Goal: Task Accomplishment & Management: Manage account settings

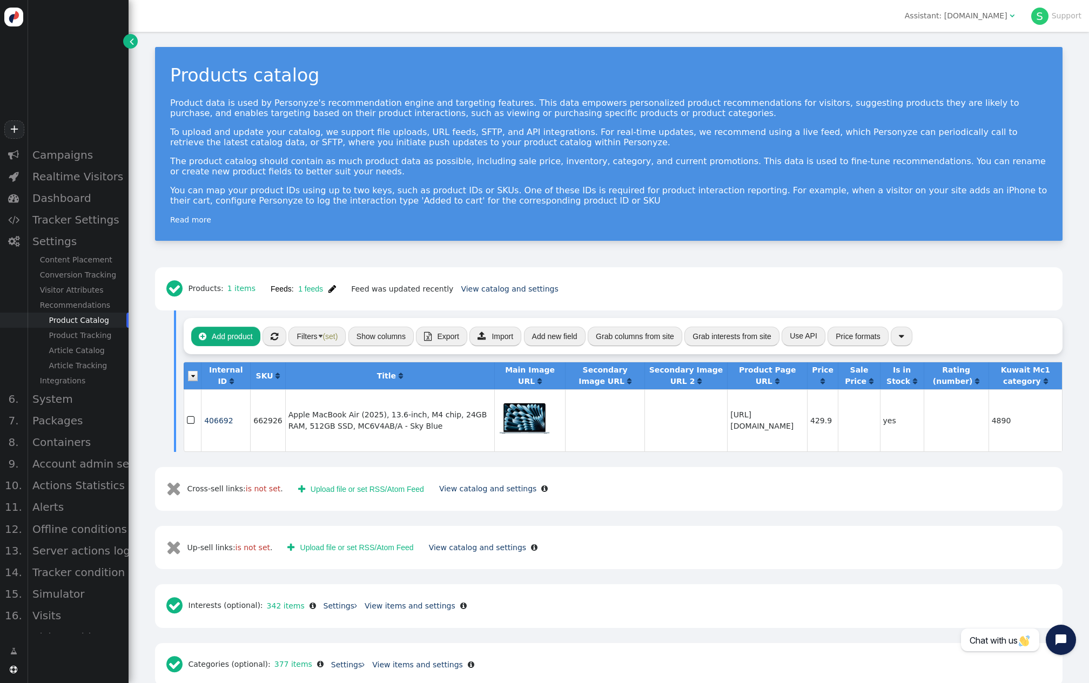
scroll to position [1, 0]
click at [997, 19] on div "Assistant: [DOMAIN_NAME]" at bounding box center [956, 15] width 103 height 11
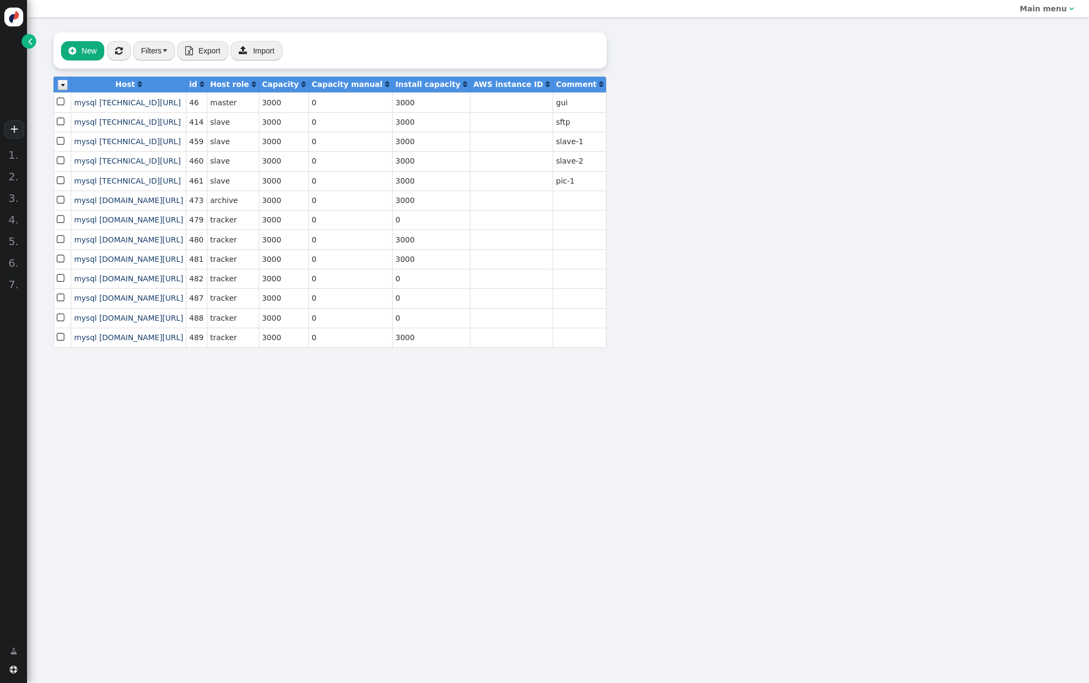
click at [28, 40] on span "" at bounding box center [30, 41] width 4 height 11
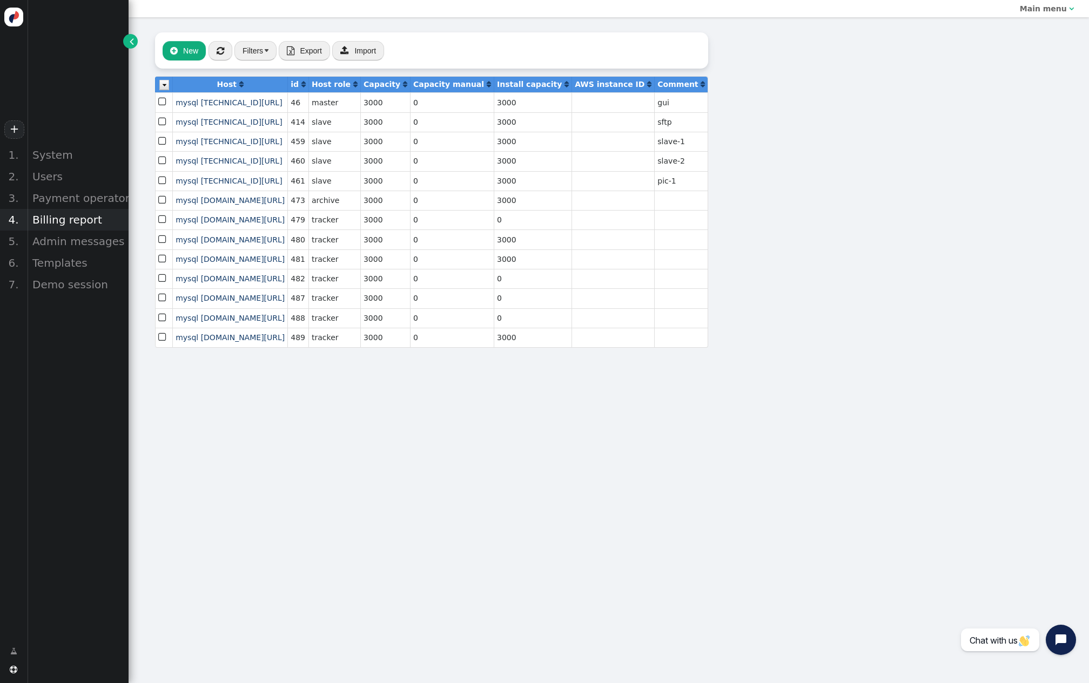
click at [75, 215] on div "Billing report" at bounding box center [78, 220] width 102 height 22
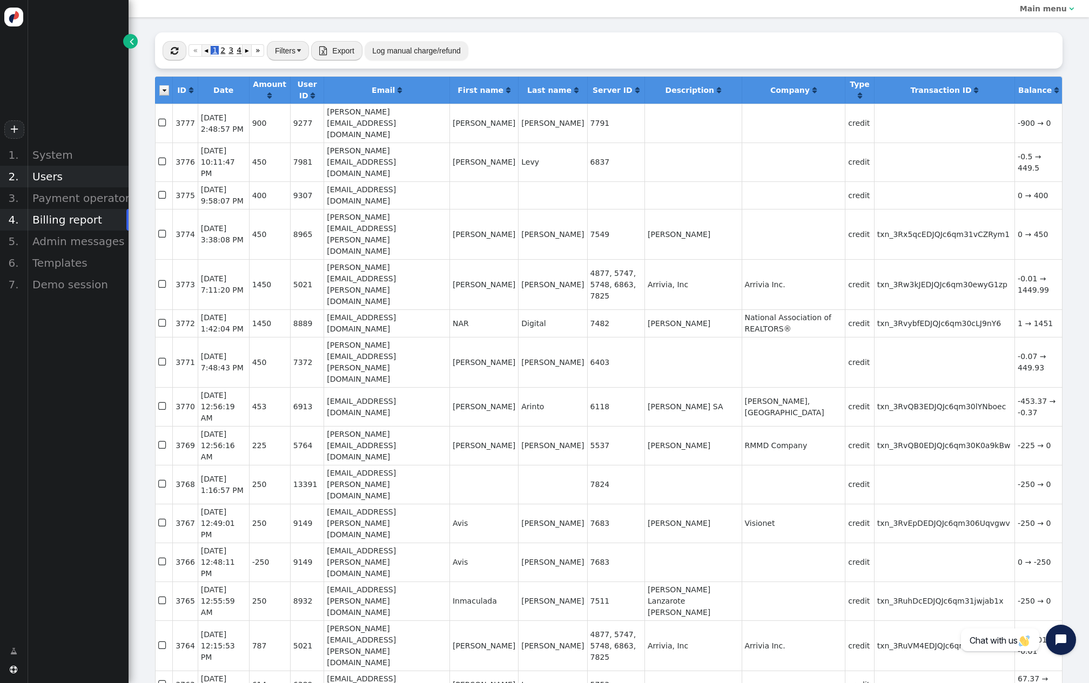
click at [60, 179] on div "Users" at bounding box center [78, 177] width 102 height 22
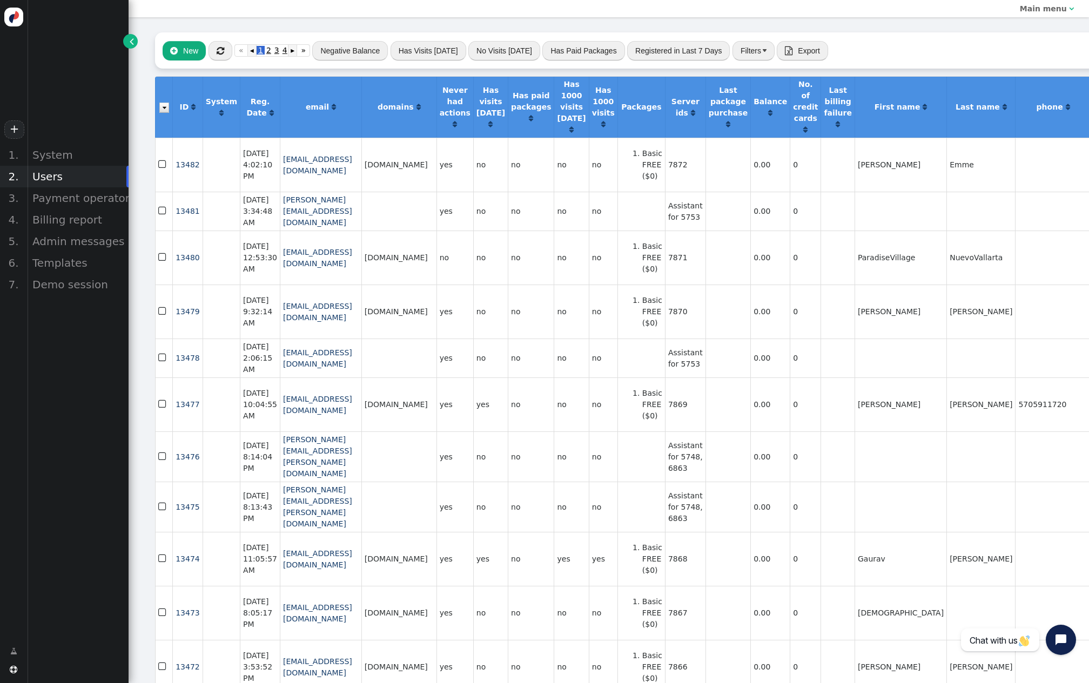
click at [232, 49] on button "" at bounding box center [220, 50] width 24 height 19
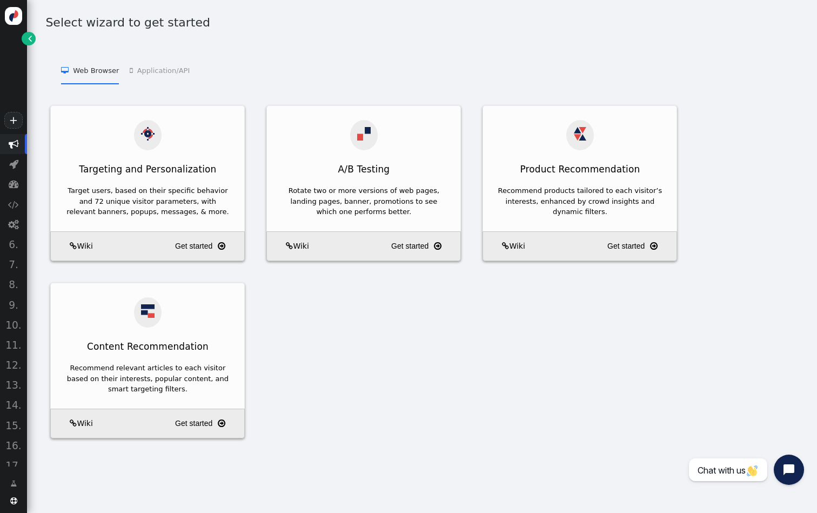
click at [28, 41] on link "" at bounding box center [29, 39] width 14 height 14
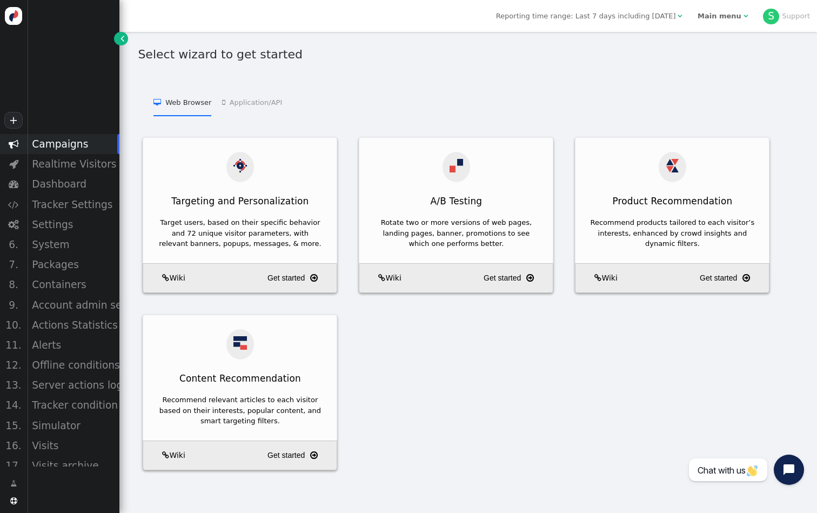
click at [722, 14] on b "Main menu" at bounding box center [719, 16] width 44 height 8
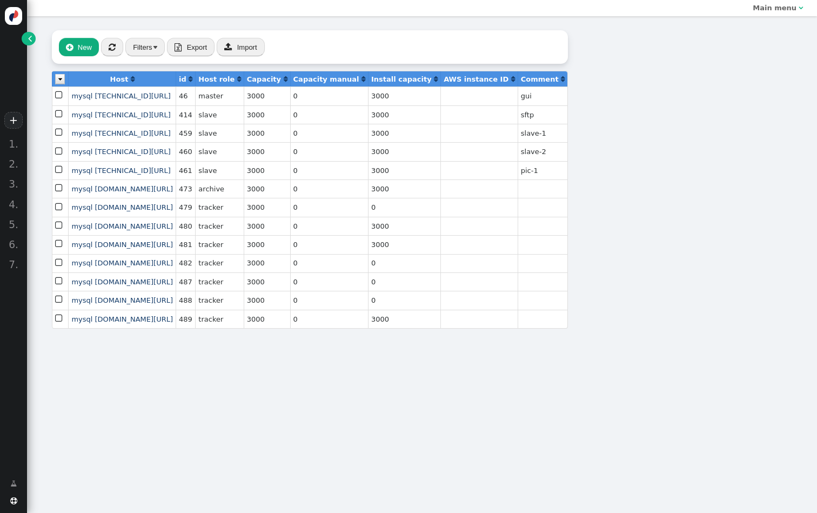
click at [29, 41] on span "" at bounding box center [30, 38] width 4 height 11
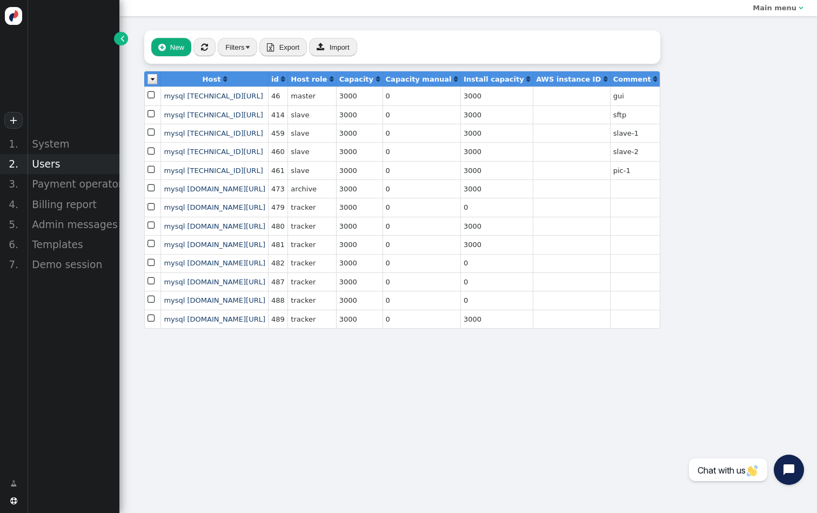
click at [61, 167] on div "Users" at bounding box center [73, 164] width 92 height 20
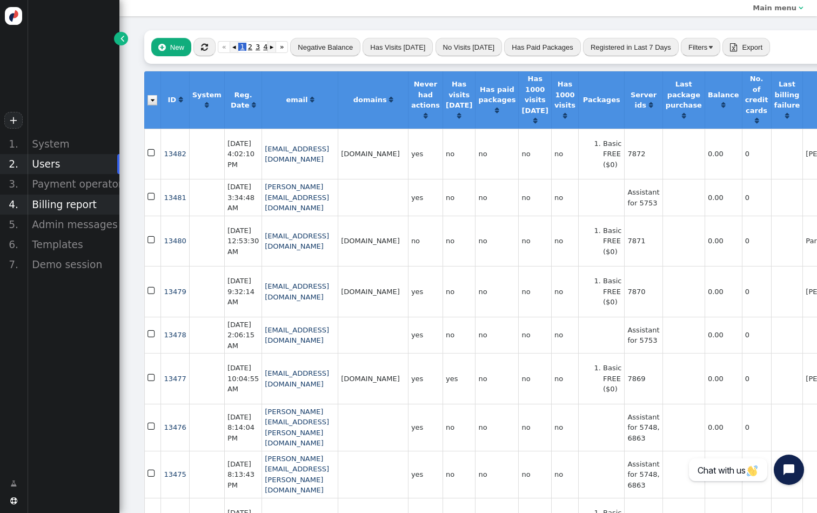
click at [64, 205] on div "Billing report" at bounding box center [73, 204] width 92 height 20
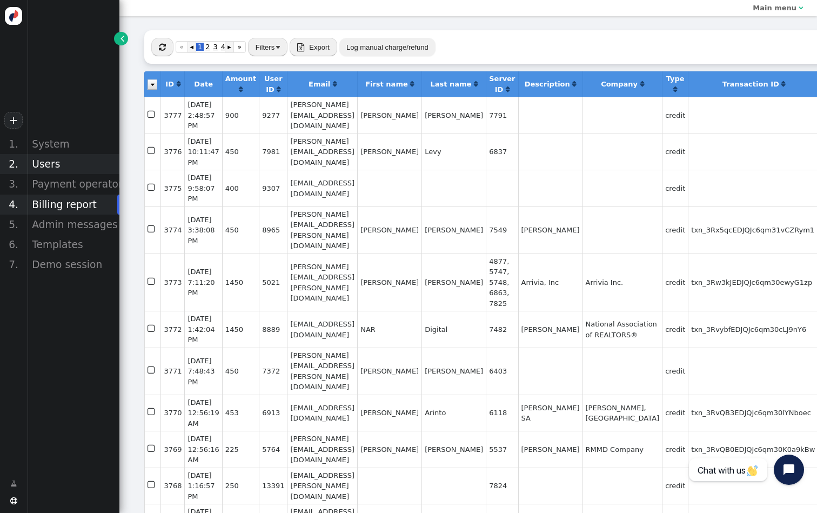
click at [52, 160] on div "Users" at bounding box center [73, 164] width 92 height 20
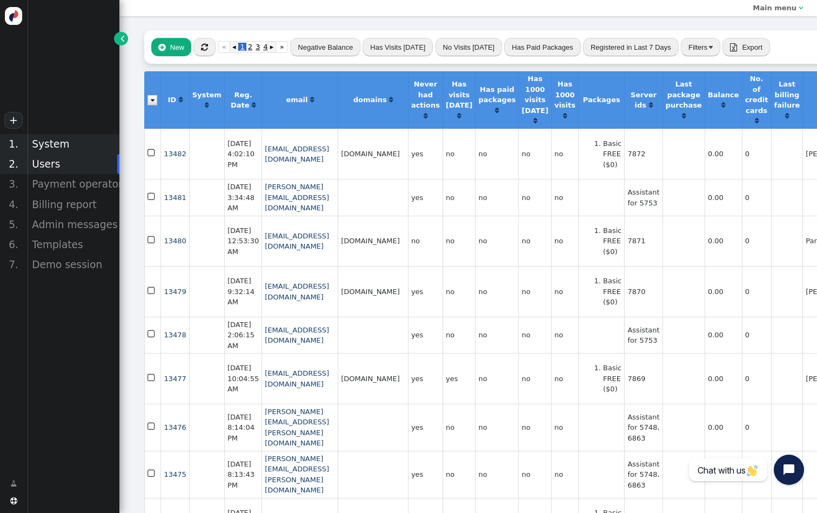
click at [57, 144] on div "System" at bounding box center [73, 144] width 92 height 20
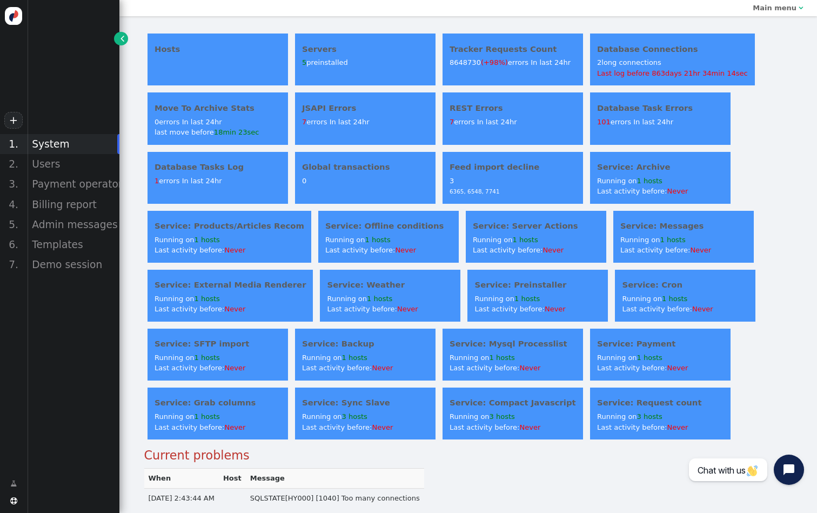
click at [362, 56] on div "Servers 5 preinstalled" at bounding box center [365, 59] width 140 height 52
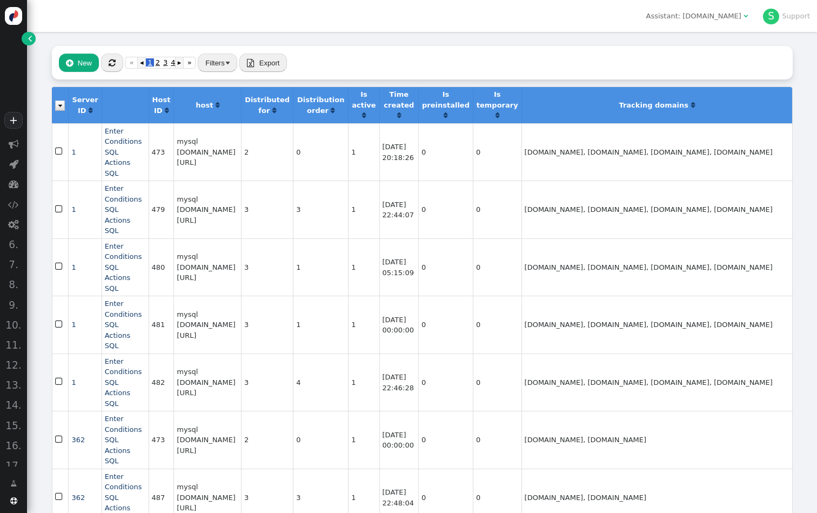
click at [29, 34] on span "" at bounding box center [30, 38] width 4 height 11
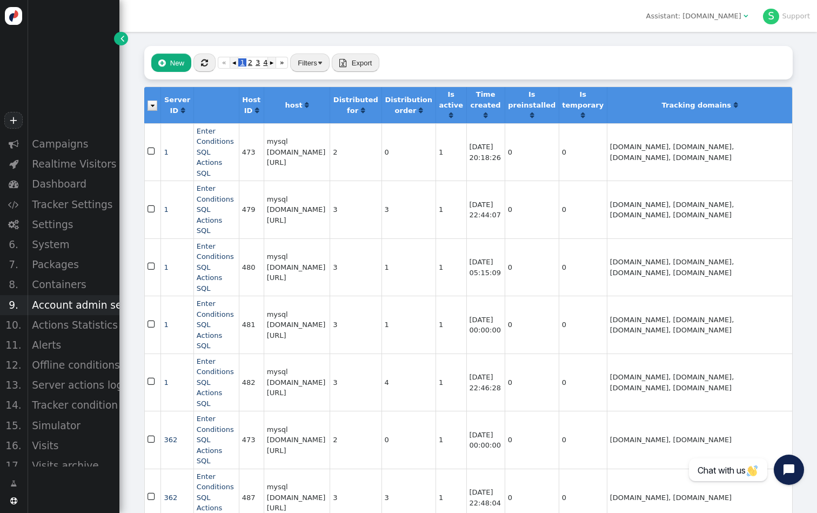
click at [75, 308] on div "Account admin settings" at bounding box center [73, 305] width 92 height 20
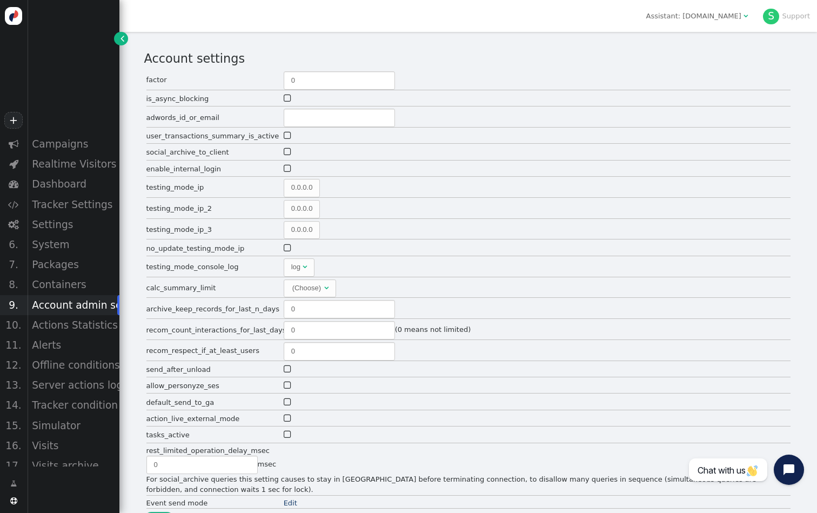
type input "/home/user_4545/upload/"
type input "2"
type input "60"
type input "18"
type input "2"
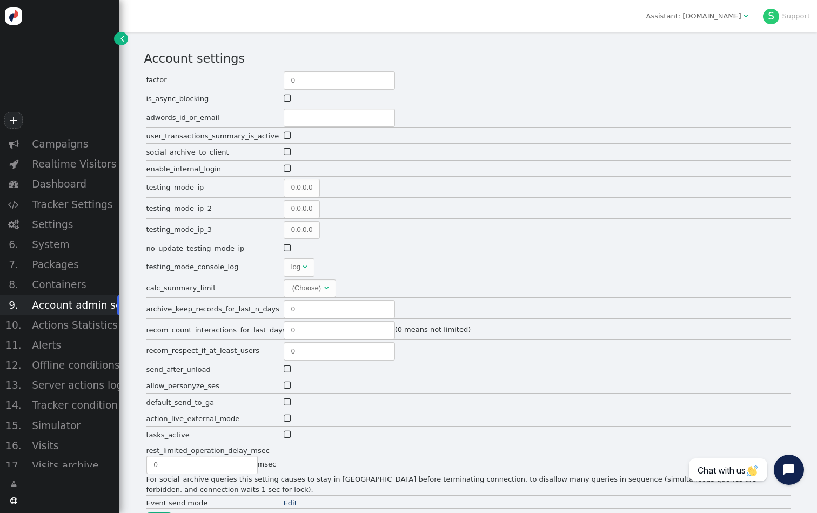
type input "180"
type input "3"
type input "300"
type input "0"
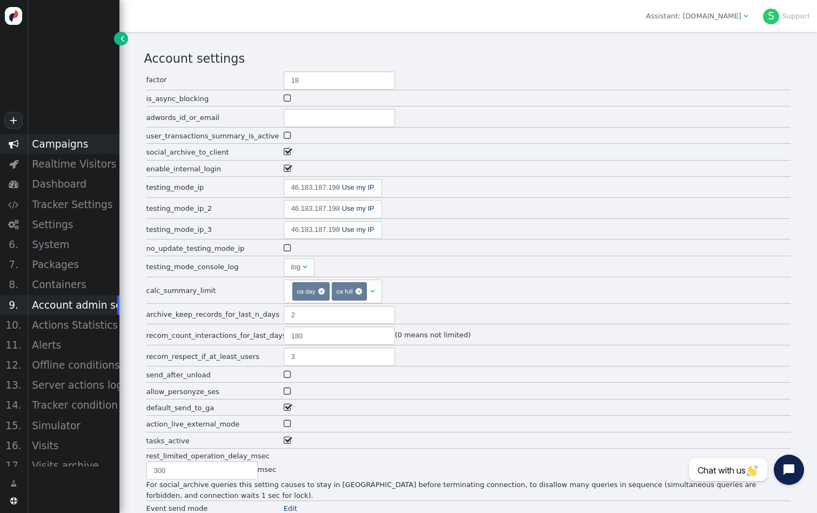
click at [91, 141] on div "Campaigns" at bounding box center [73, 144] width 92 height 20
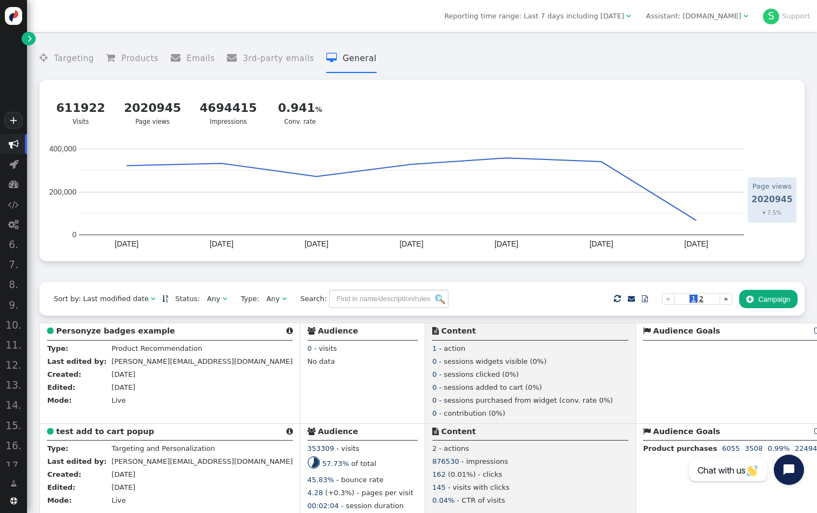
click at [695, 14] on div "Assistant: Xcite.com" at bounding box center [693, 16] width 95 height 11
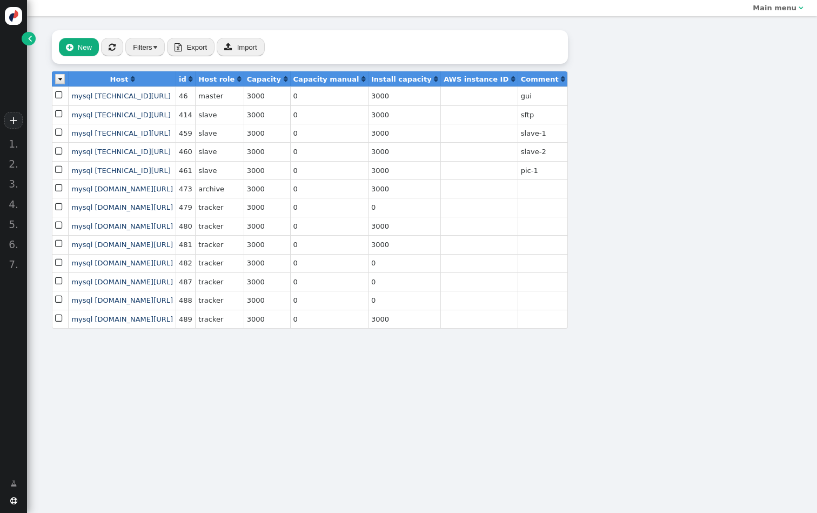
click at [28, 42] on link "" at bounding box center [29, 39] width 14 height 14
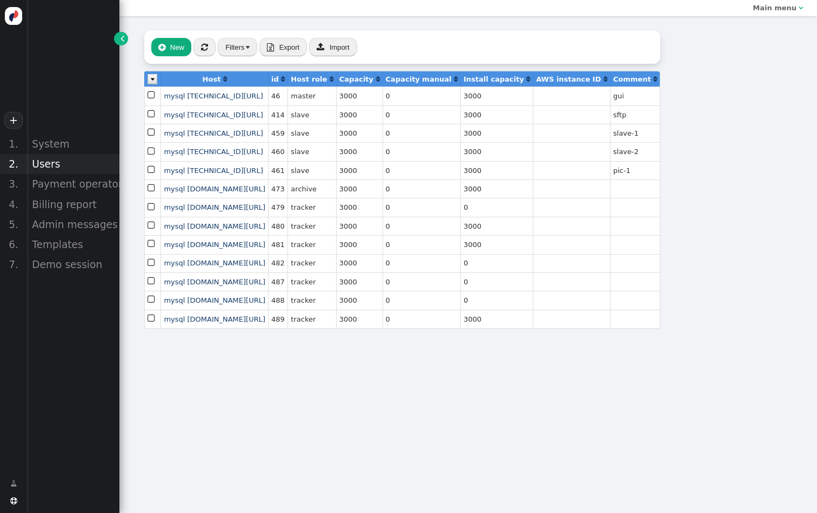
click at [77, 165] on div "Users" at bounding box center [73, 164] width 92 height 20
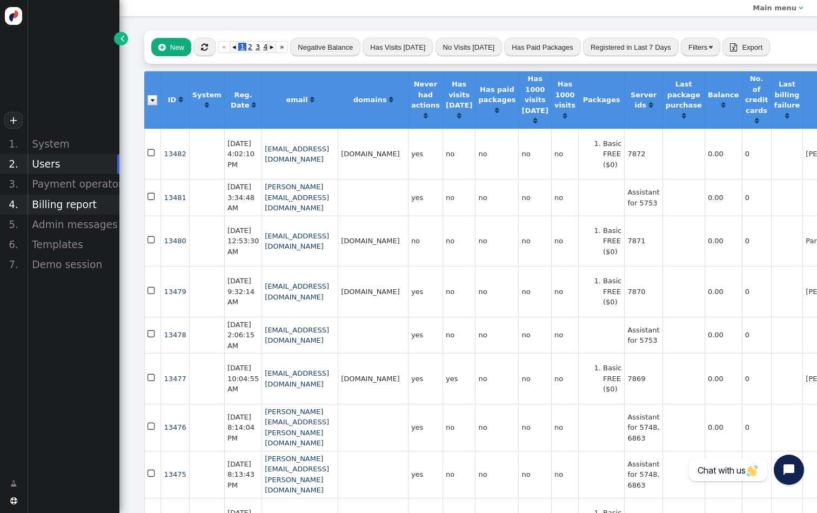
click at [78, 207] on div "Billing report" at bounding box center [73, 204] width 92 height 20
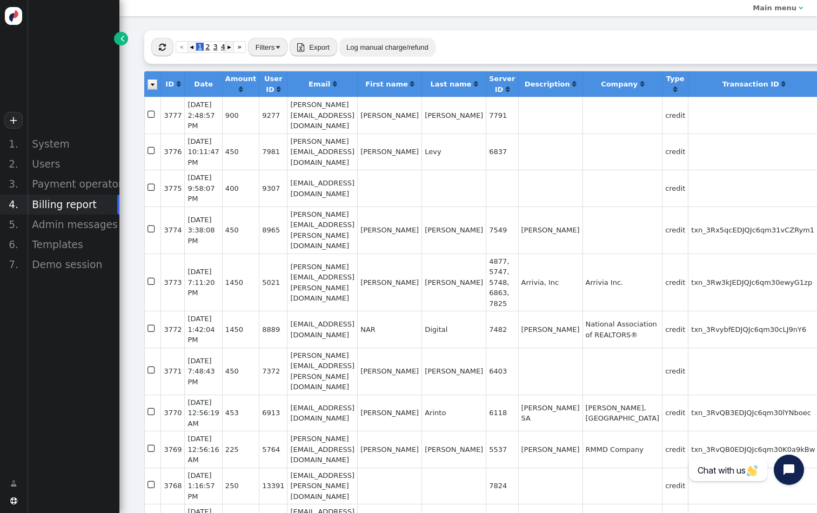
click at [160, 47] on span "" at bounding box center [162, 47] width 7 height 8
click at [161, 49] on span "" at bounding box center [162, 47] width 7 height 8
click at [153, 52] on button "" at bounding box center [162, 47] width 22 height 18
click at [166, 45] on button "" at bounding box center [162, 47] width 22 height 18
click at [165, 48] on span "" at bounding box center [162, 47] width 7 height 8
